Goal: Task Accomplishment & Management: Manage account settings

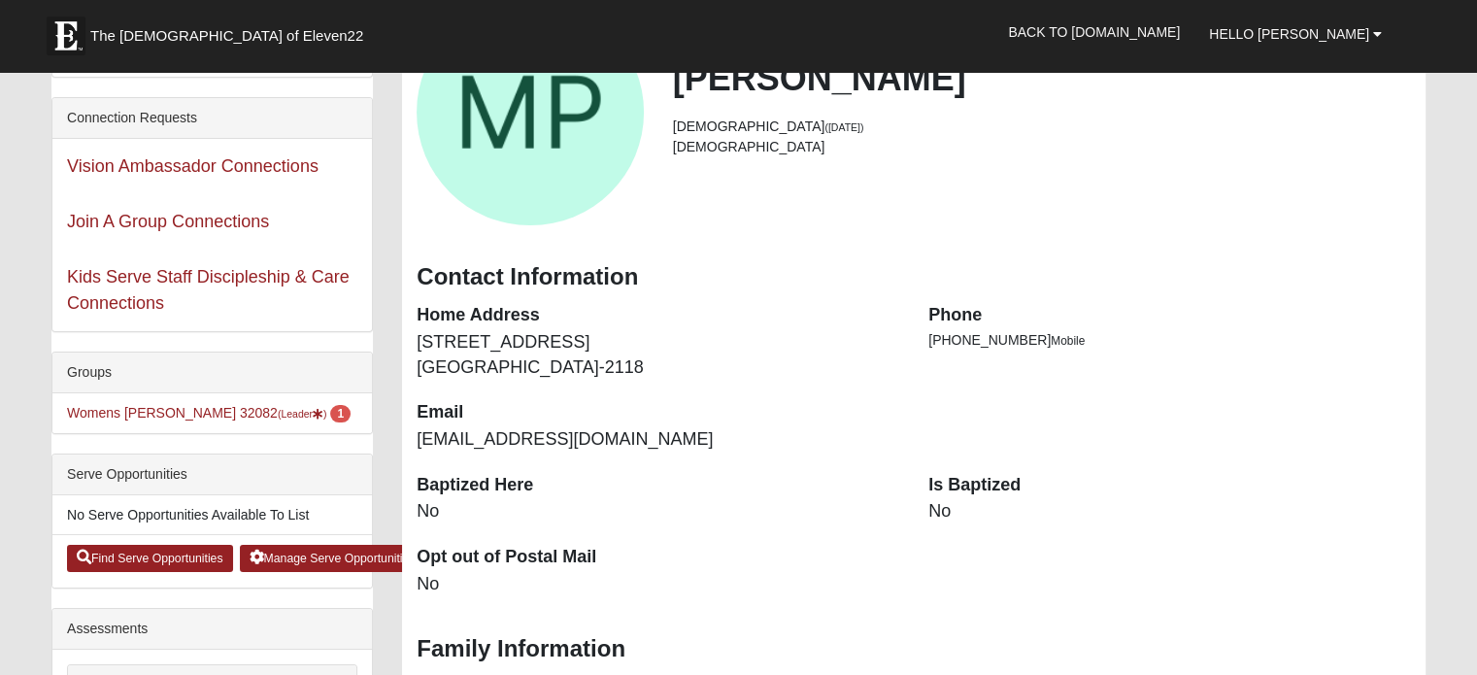
scroll to position [194, 0]
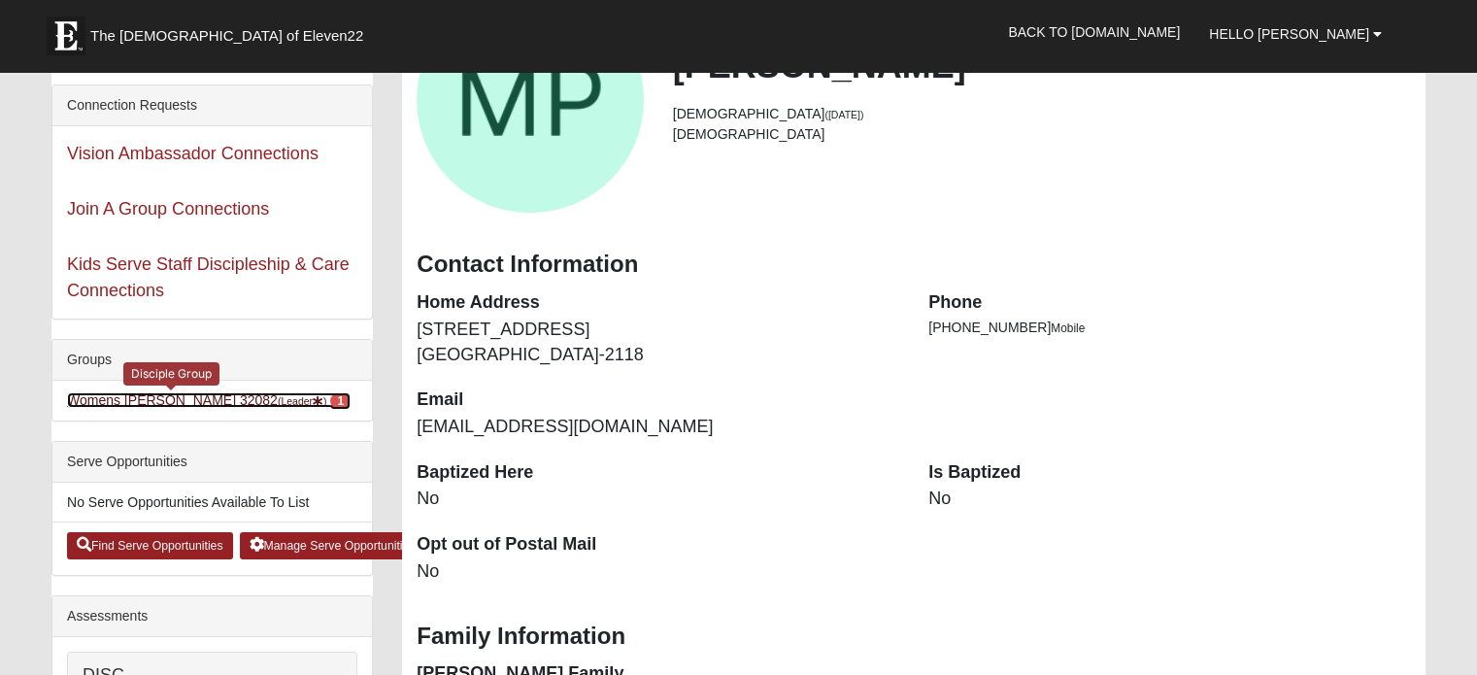
click at [112, 397] on link "Womens [PERSON_NAME] 32082 (Leader ) 1" at bounding box center [209, 400] width 284 height 16
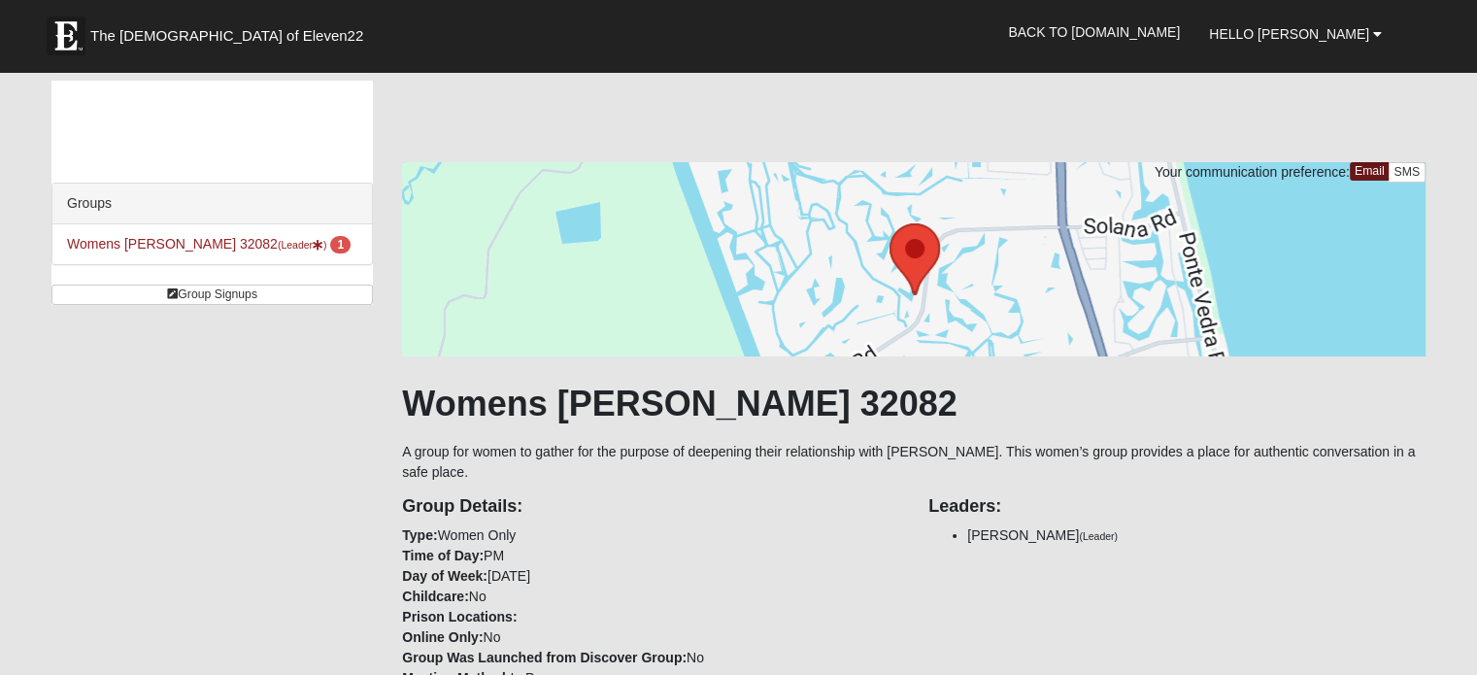
scroll to position [591, 0]
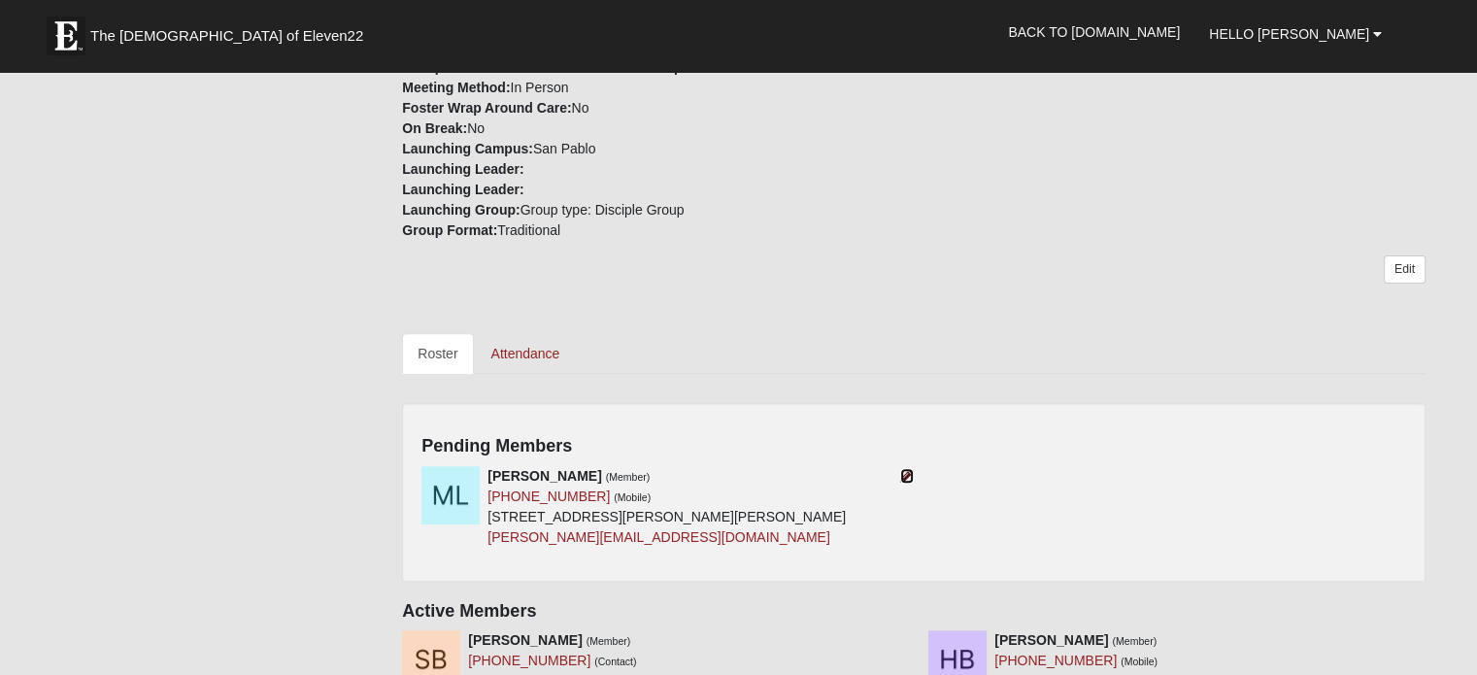
click at [908, 474] on icon at bounding box center [907, 476] width 14 height 14
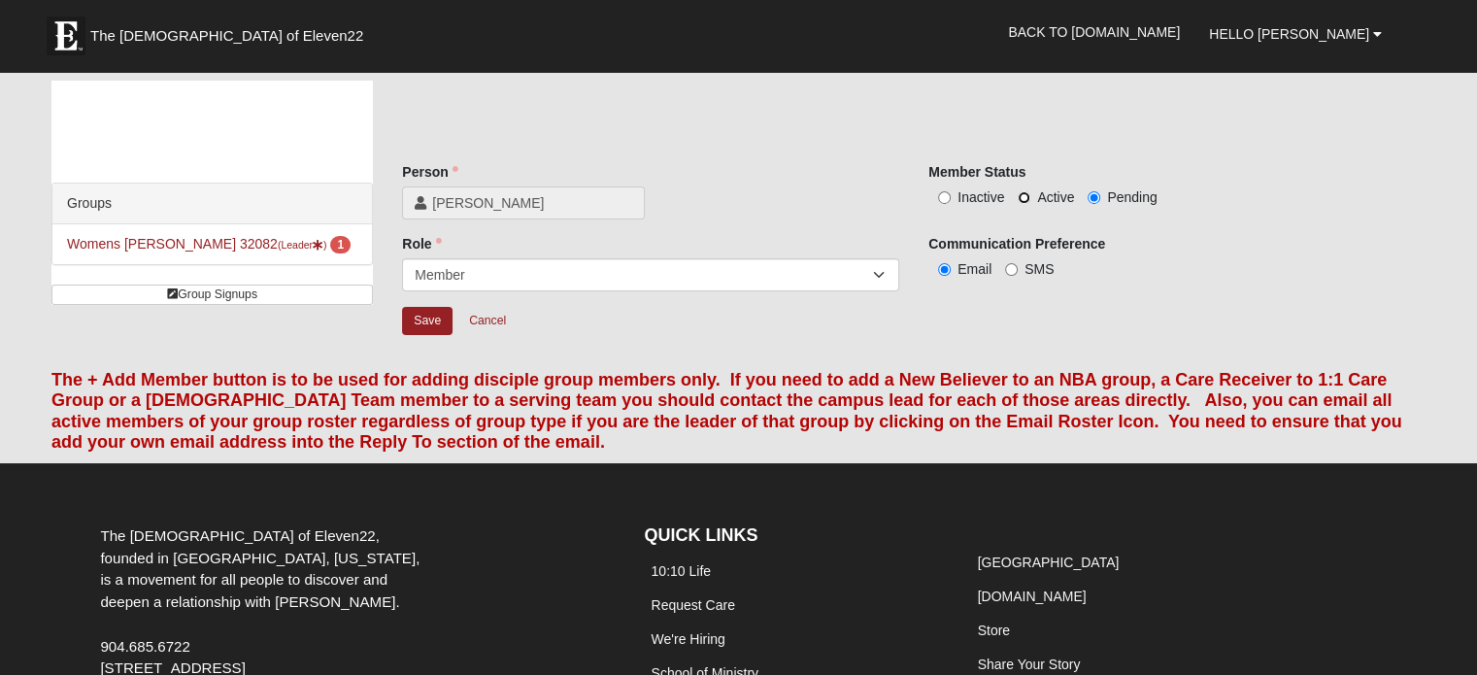
click at [1021, 191] on input "Active" at bounding box center [1024, 197] width 13 height 13
radio input "true"
click at [424, 314] on input "Save" at bounding box center [427, 321] width 51 height 28
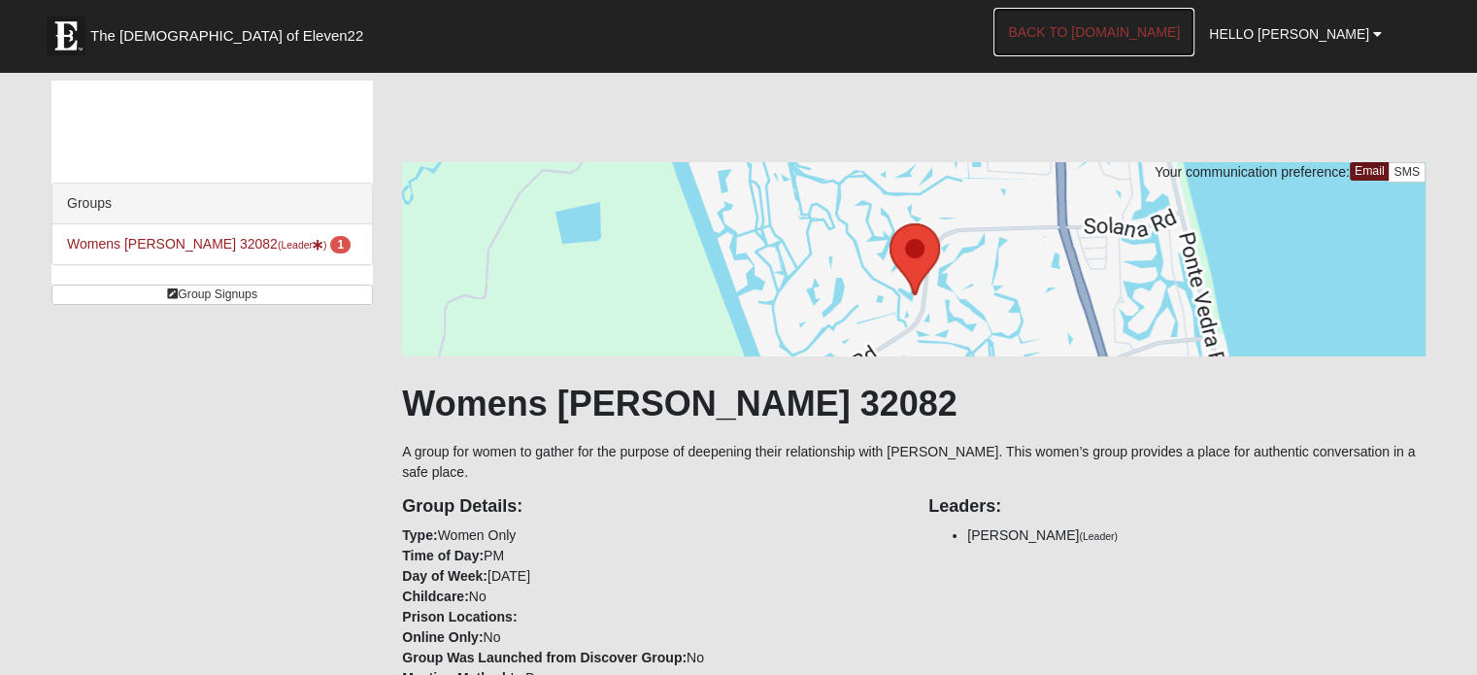
click at [1137, 21] on link "Back to [DOMAIN_NAME]" at bounding box center [1094, 32] width 201 height 49
